Goal: Information Seeking & Learning: Learn about a topic

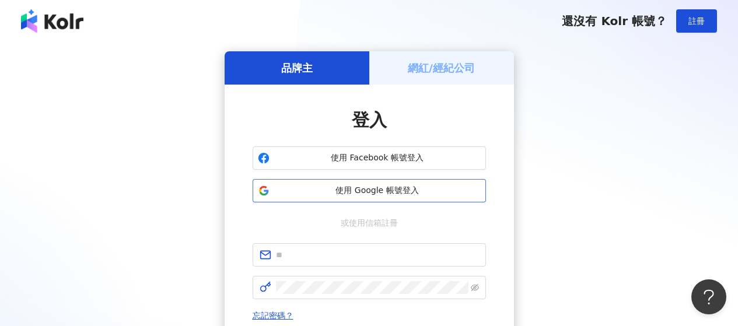
click at [356, 188] on span "使用 Google 帳號登入" at bounding box center [377, 191] width 206 height 12
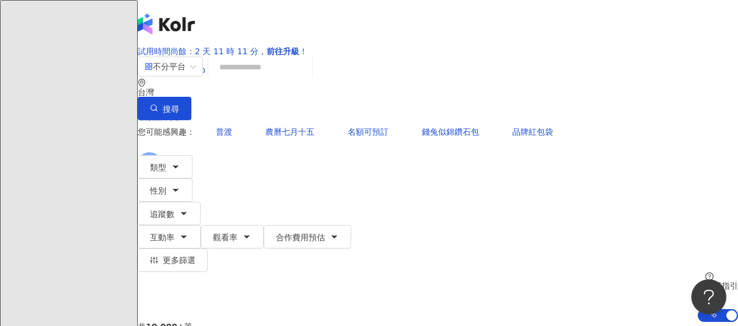
click at [307, 78] on input "search" at bounding box center [260, 67] width 94 height 22
paste input "*******"
type input "*******"
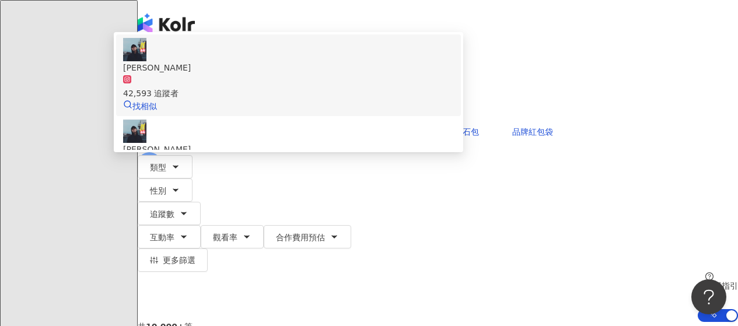
click at [347, 100] on div "42,593 追蹤者" at bounding box center [288, 87] width 331 height 26
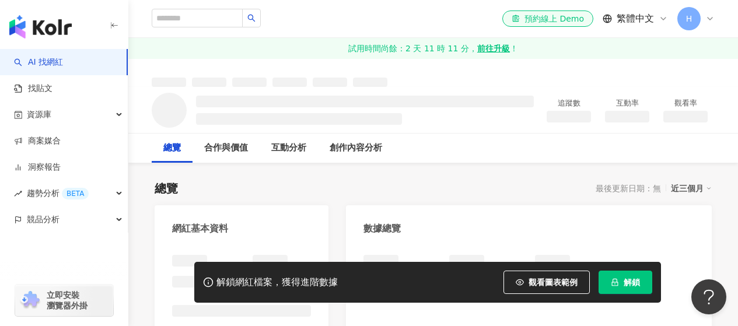
click at [629, 280] on span "解鎖" at bounding box center [631, 282] width 16 height 9
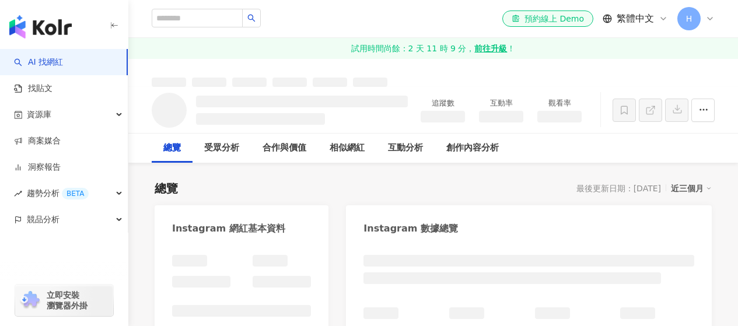
drag, startPoint x: 198, startPoint y: 106, endPoint x: 240, endPoint y: 103, distance: 42.1
click at [250, 103] on div "追蹤數 互動率 觀看率" at bounding box center [432, 110] width 609 height 46
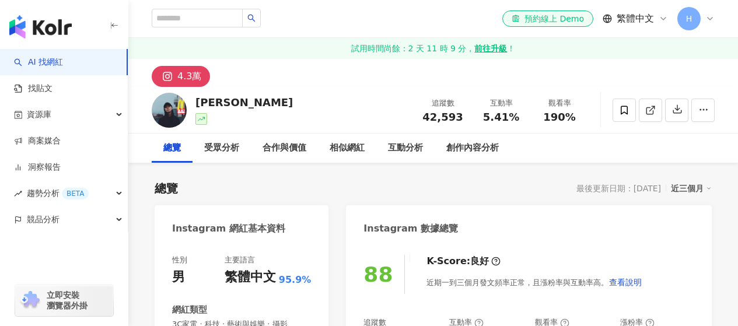
click at [245, 103] on div "[PERSON_NAME]" at bounding box center [243, 102] width 97 height 15
click at [264, 103] on div "gojim狗俊 追蹤數 42,593 互動率 5.41% 觀看率 190%" at bounding box center [432, 110] width 609 height 46
drag, startPoint x: 244, startPoint y: 101, endPoint x: 197, endPoint y: 105, distance: 47.4
click at [197, 105] on div "[PERSON_NAME]" at bounding box center [243, 102] width 97 height 15
copy div "[PERSON_NAME]"
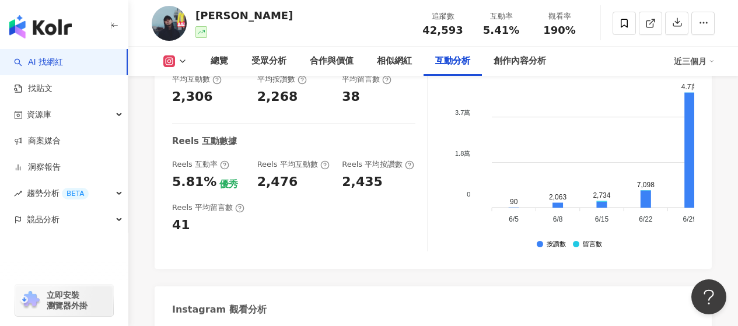
scroll to position [2624, 0]
